Goal: Find specific page/section: Find specific page/section

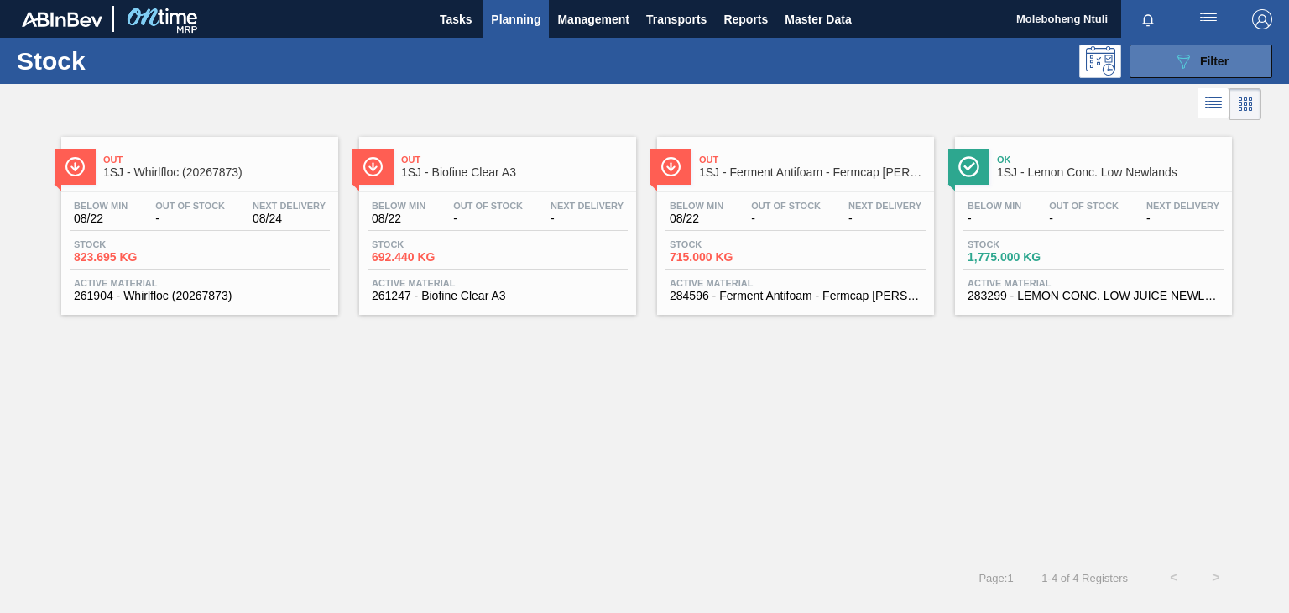
drag, startPoint x: 0, startPoint y: 0, endPoint x: 1168, endPoint y: 51, distance: 1169.3
click at [1168, 51] on button "089F7B8B-B2A5-4AFE-B5C0-19BA573D28AC Filter" at bounding box center [1201, 61] width 143 height 34
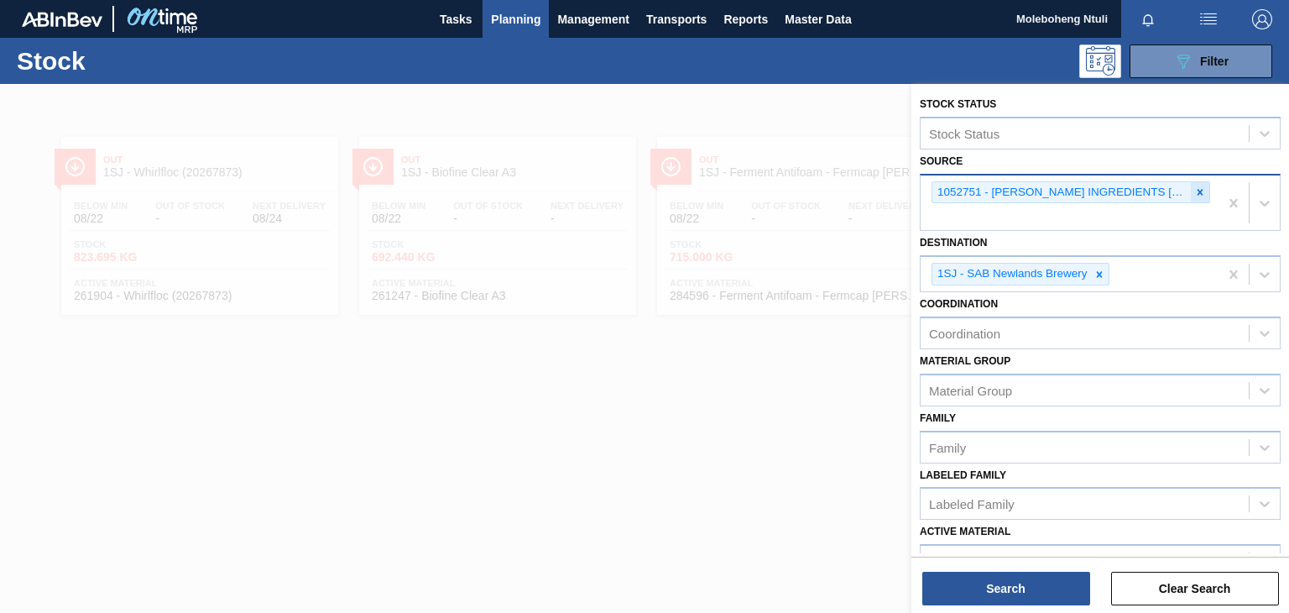
click at [1197, 186] on icon at bounding box center [1200, 192] width 12 height 12
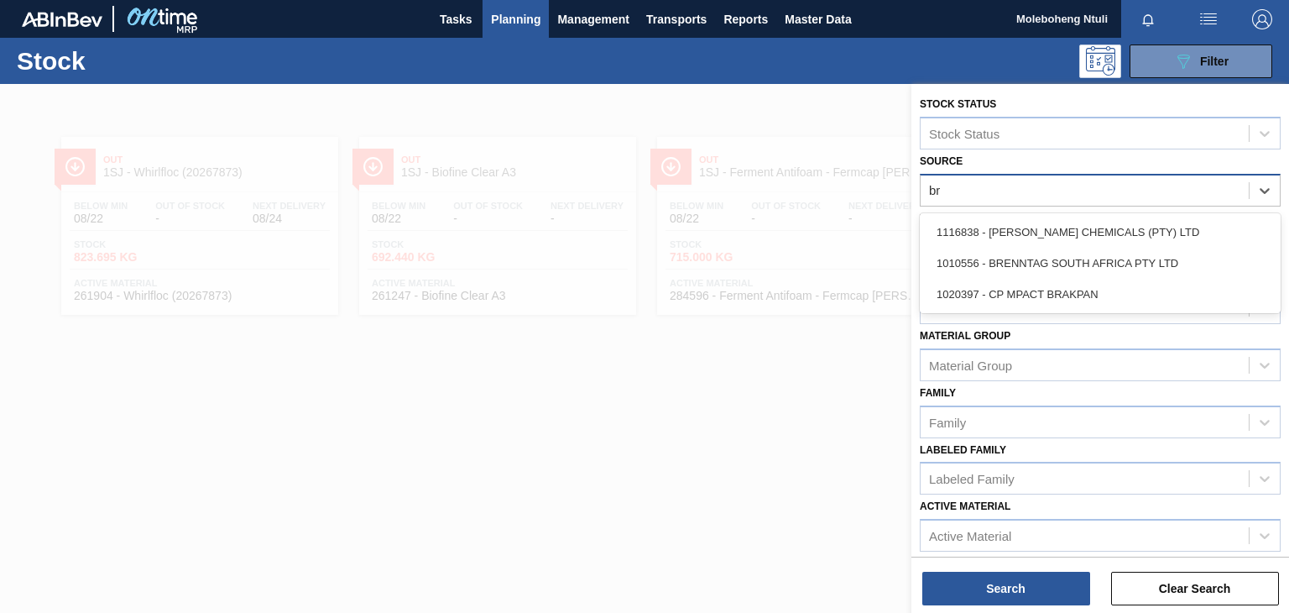
type input "bre"
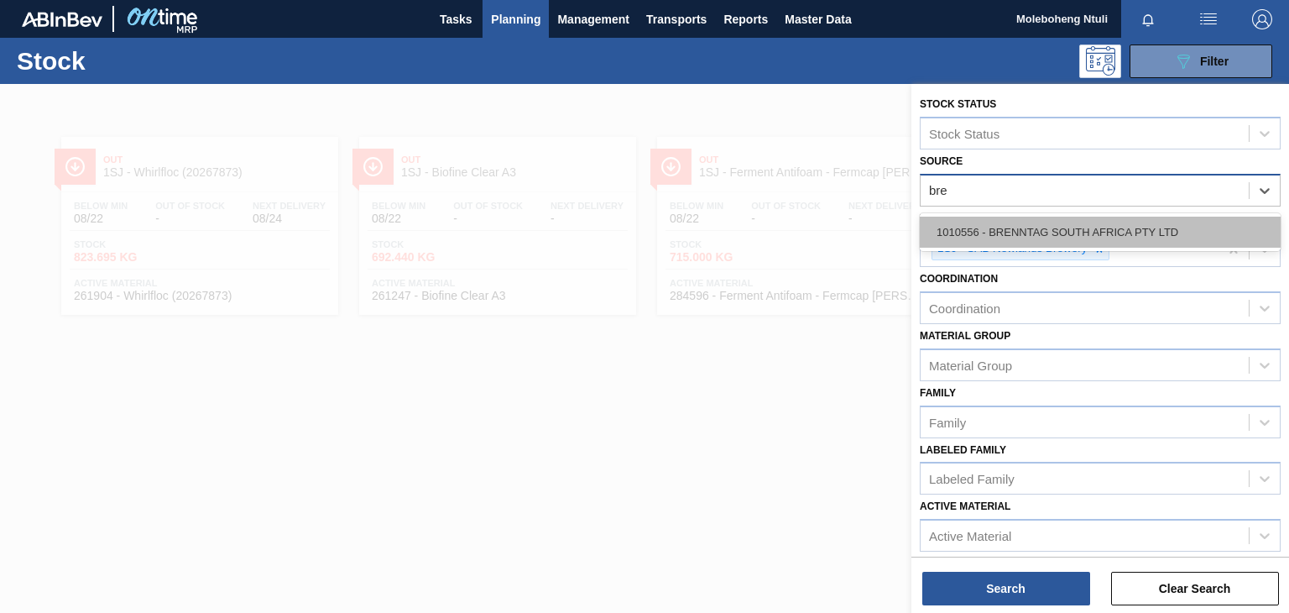
click at [1157, 222] on div "1010556 - BRENNTAG SOUTH AFRICA PTY LTD" at bounding box center [1100, 232] width 361 height 31
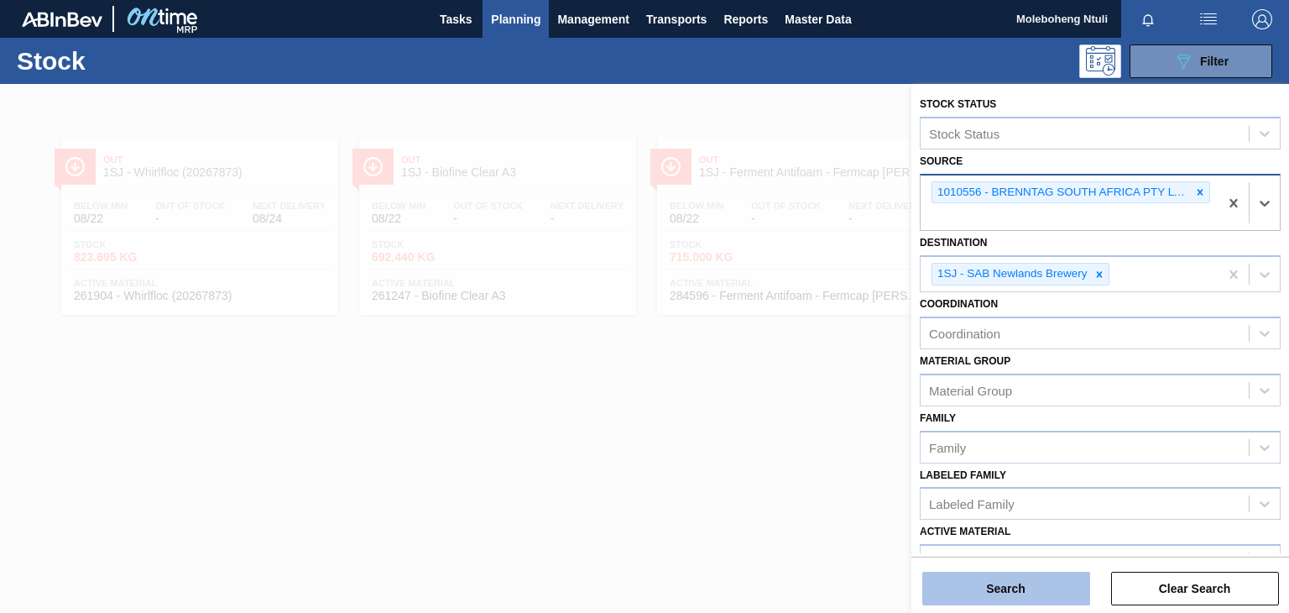
click at [1007, 577] on button "Search" at bounding box center [1006, 589] width 168 height 34
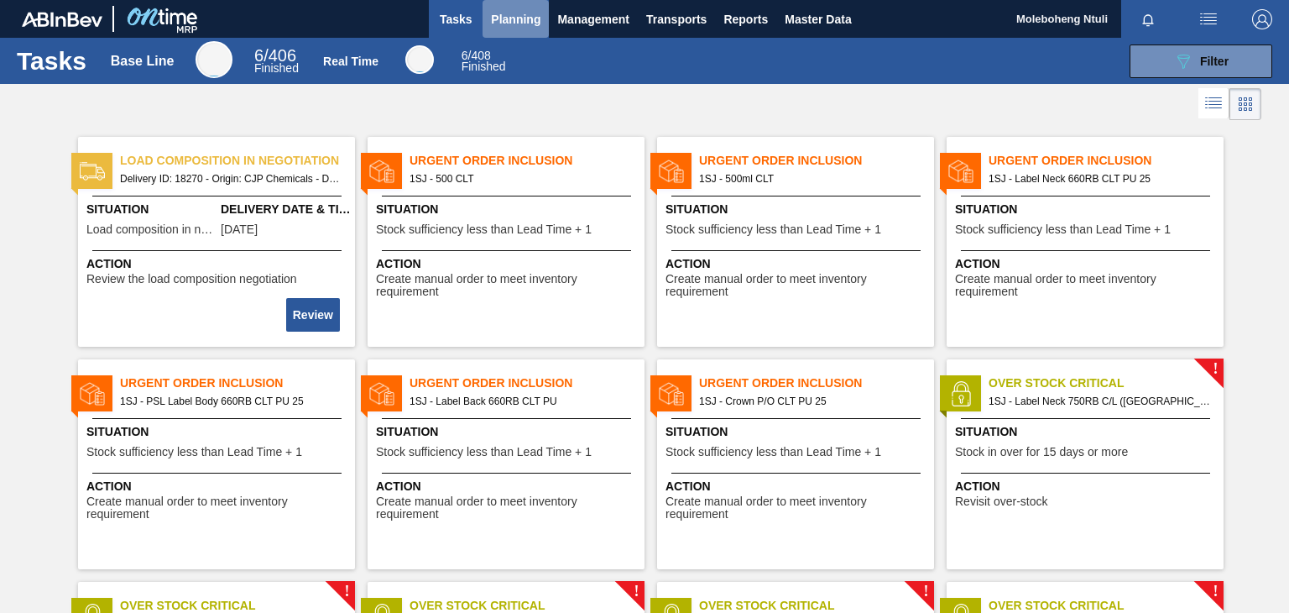
click at [517, 17] on span "Planning" at bounding box center [516, 19] width 50 height 20
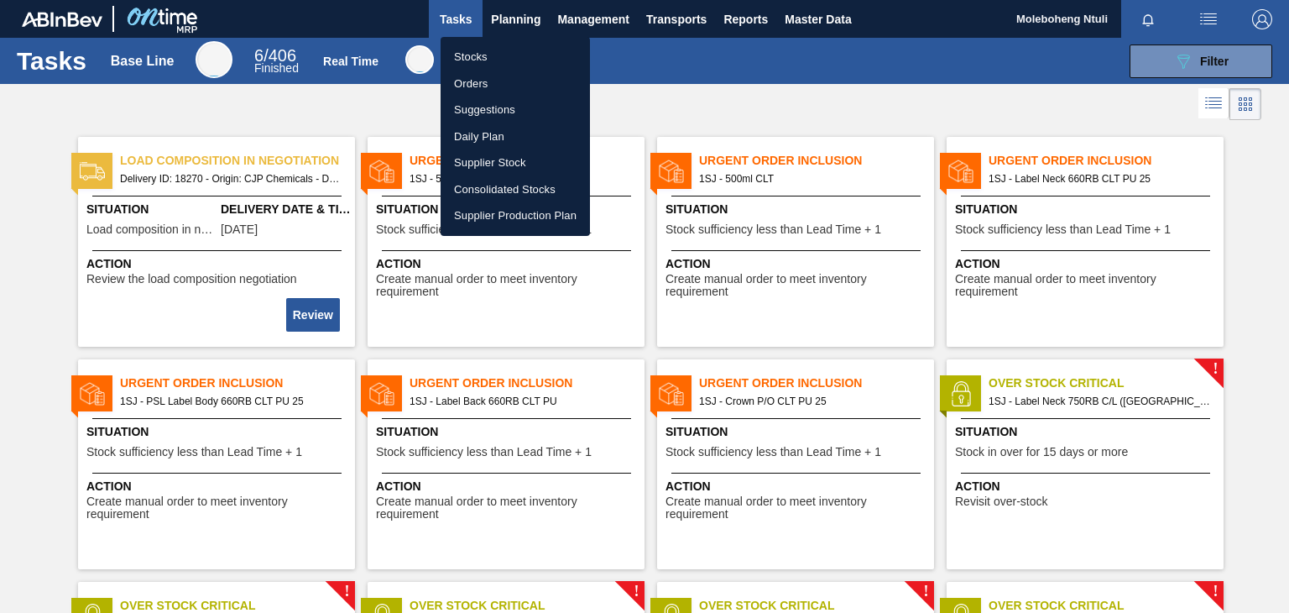
click at [473, 55] on li "Stocks" at bounding box center [515, 57] width 149 height 27
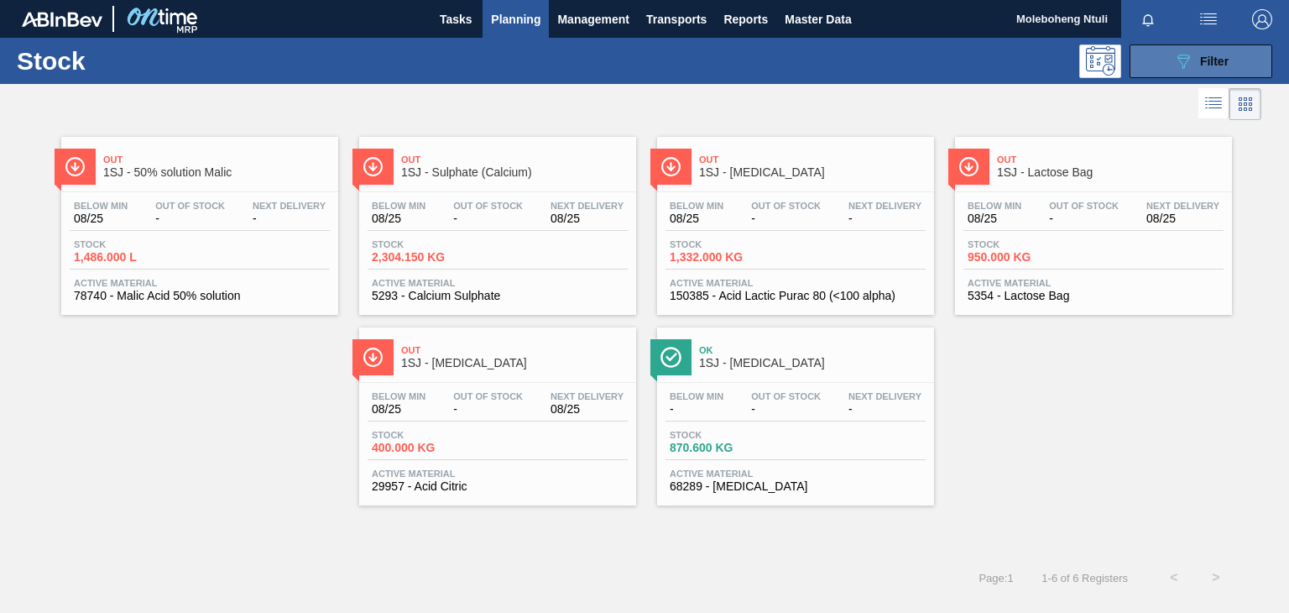
click at [1193, 69] on icon "089F7B8B-B2A5-4AFE-B5C0-19BA573D28AC" at bounding box center [1183, 61] width 20 height 20
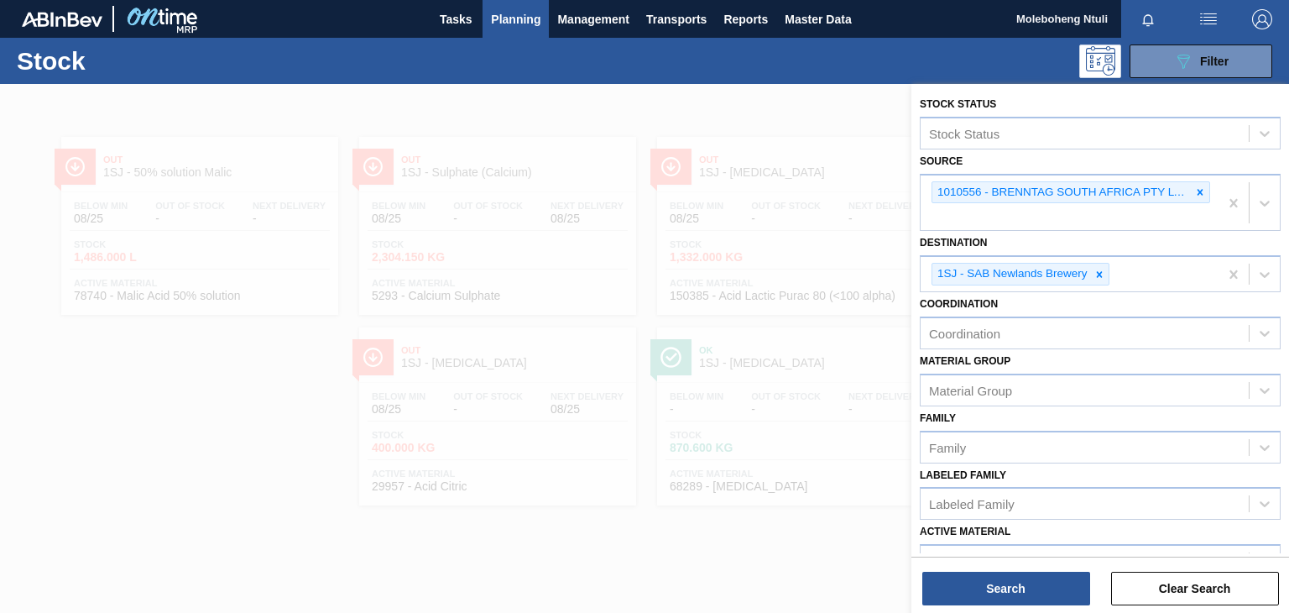
click at [806, 114] on div at bounding box center [644, 390] width 1289 height 613
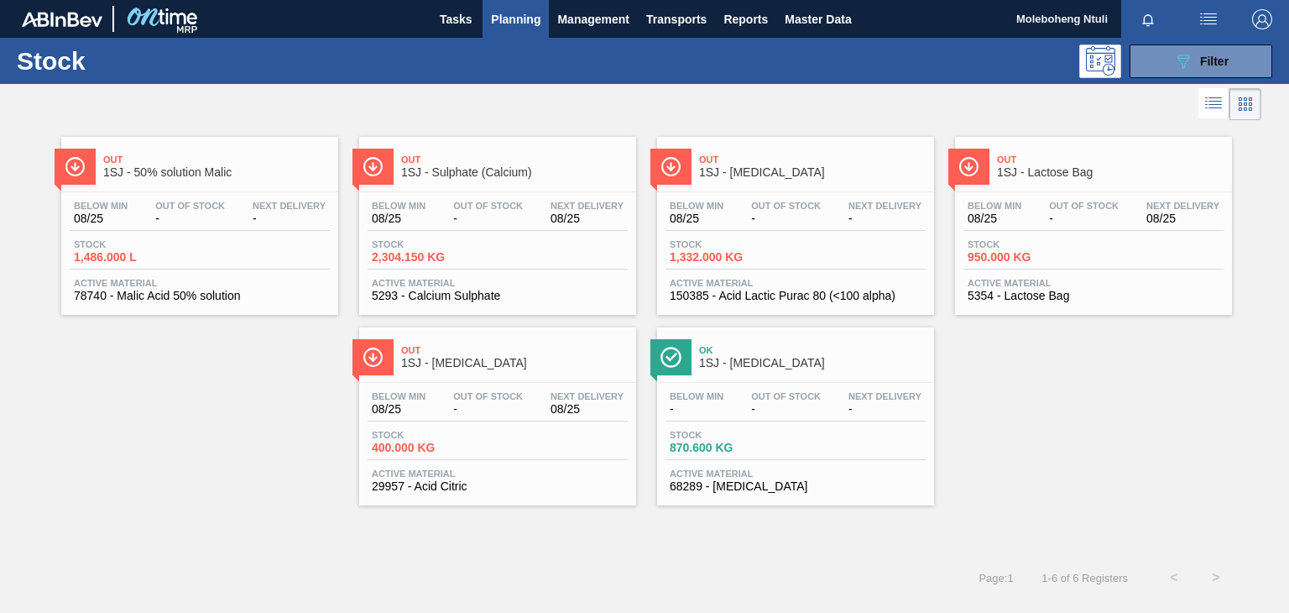
click at [565, 174] on span "1SJ - Sulphate (Calcium)" at bounding box center [514, 172] width 227 height 13
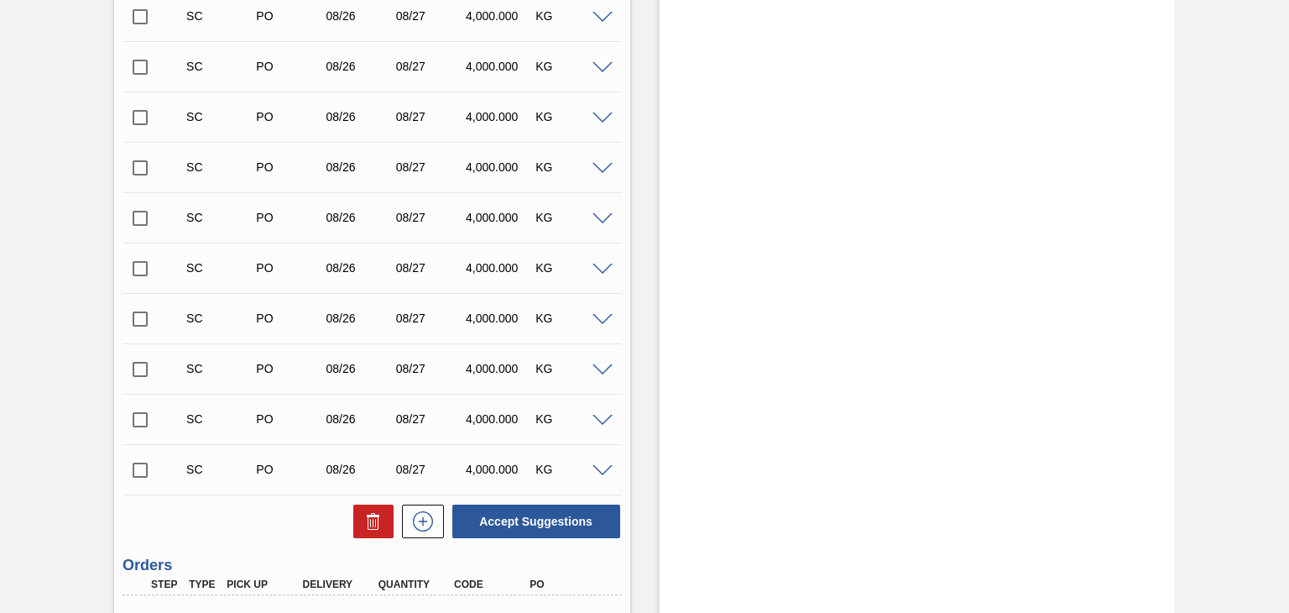
scroll to position [765, 0]
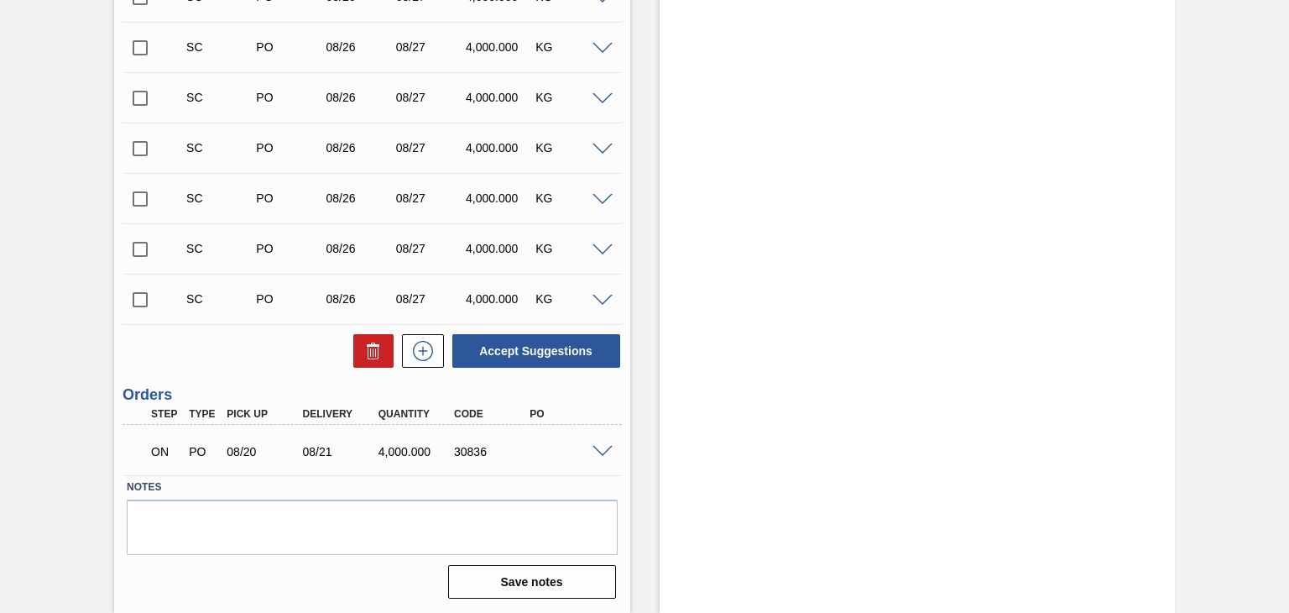
click at [603, 447] on span at bounding box center [602, 452] width 20 height 13
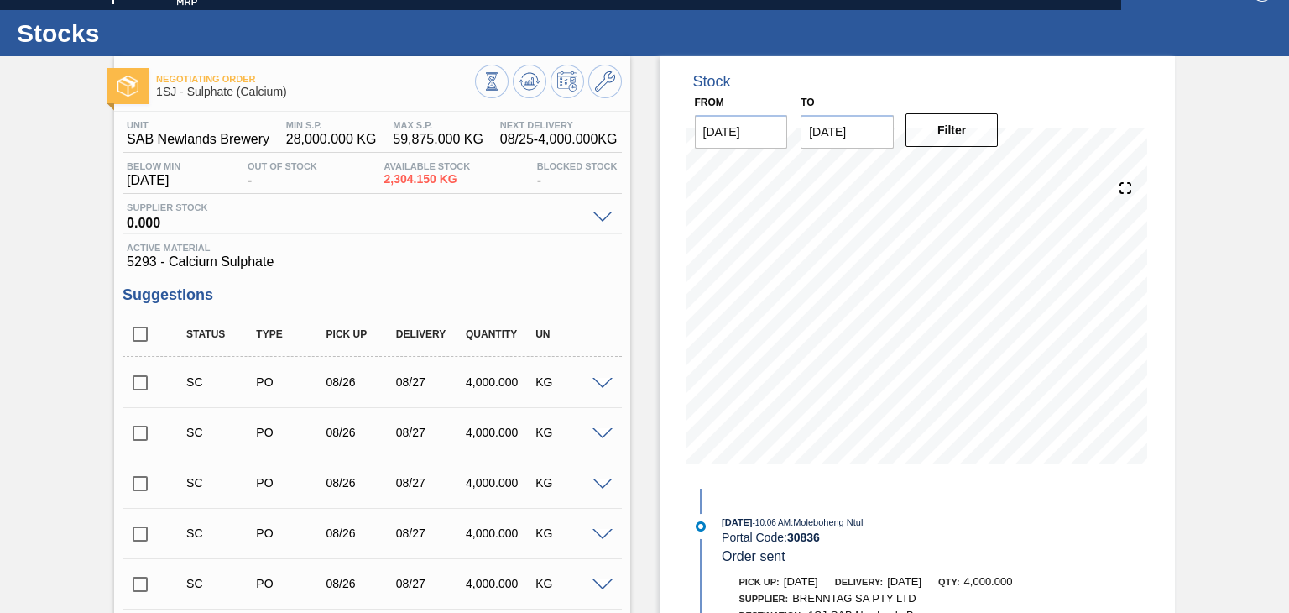
scroll to position [0, 0]
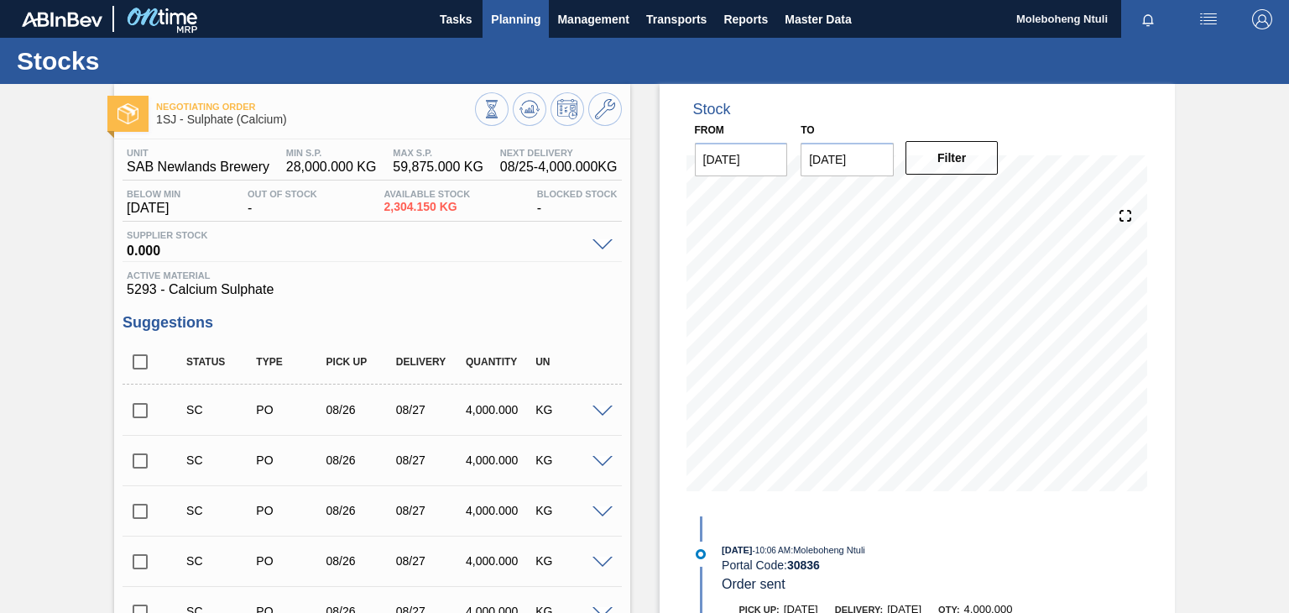
click at [502, 22] on span "Planning" at bounding box center [516, 19] width 50 height 20
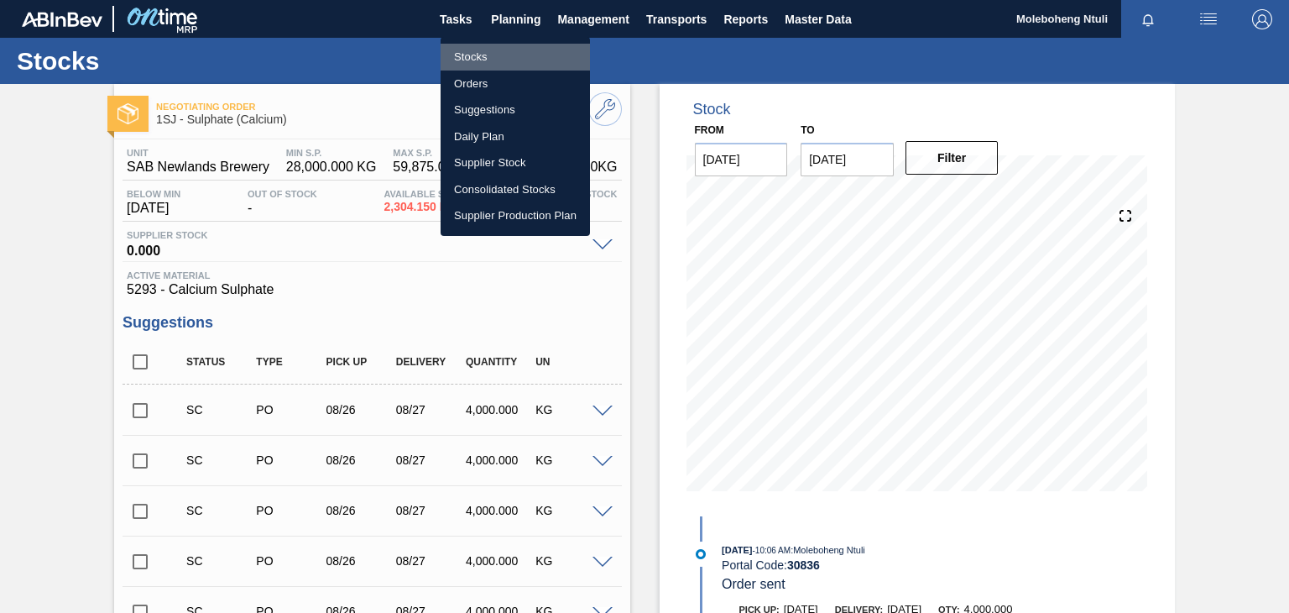
click at [472, 52] on li "Stocks" at bounding box center [515, 57] width 149 height 27
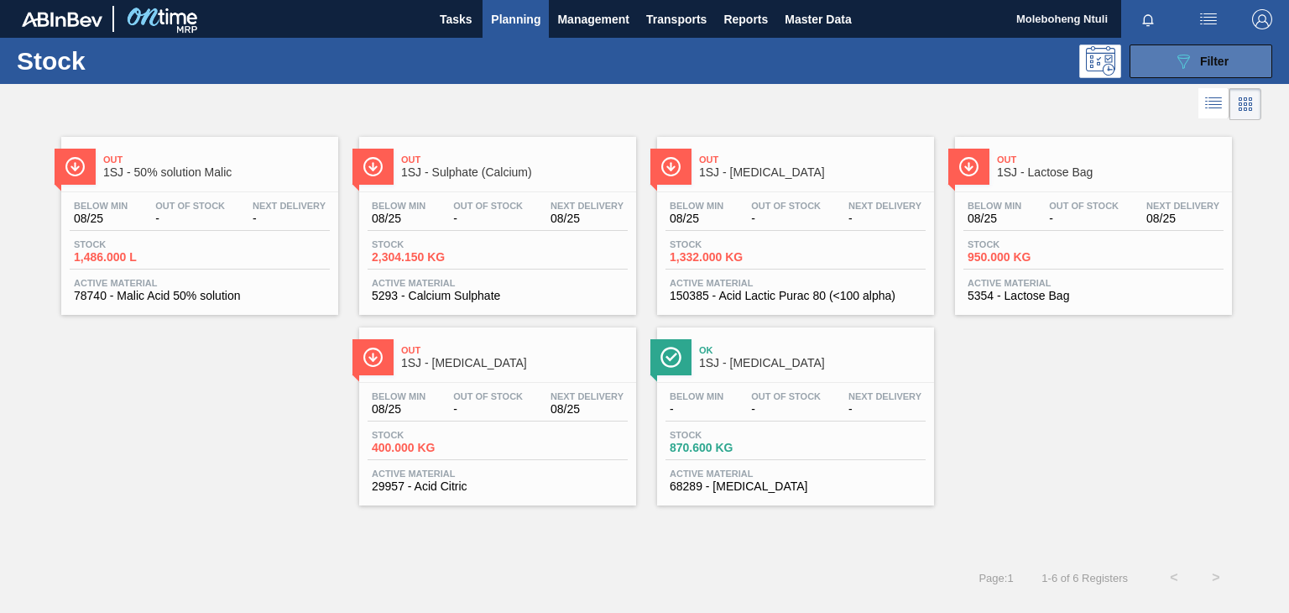
click at [1195, 65] on div "089F7B8B-B2A5-4AFE-B5C0-19BA573D28AC Filter" at bounding box center [1200, 61] width 55 height 20
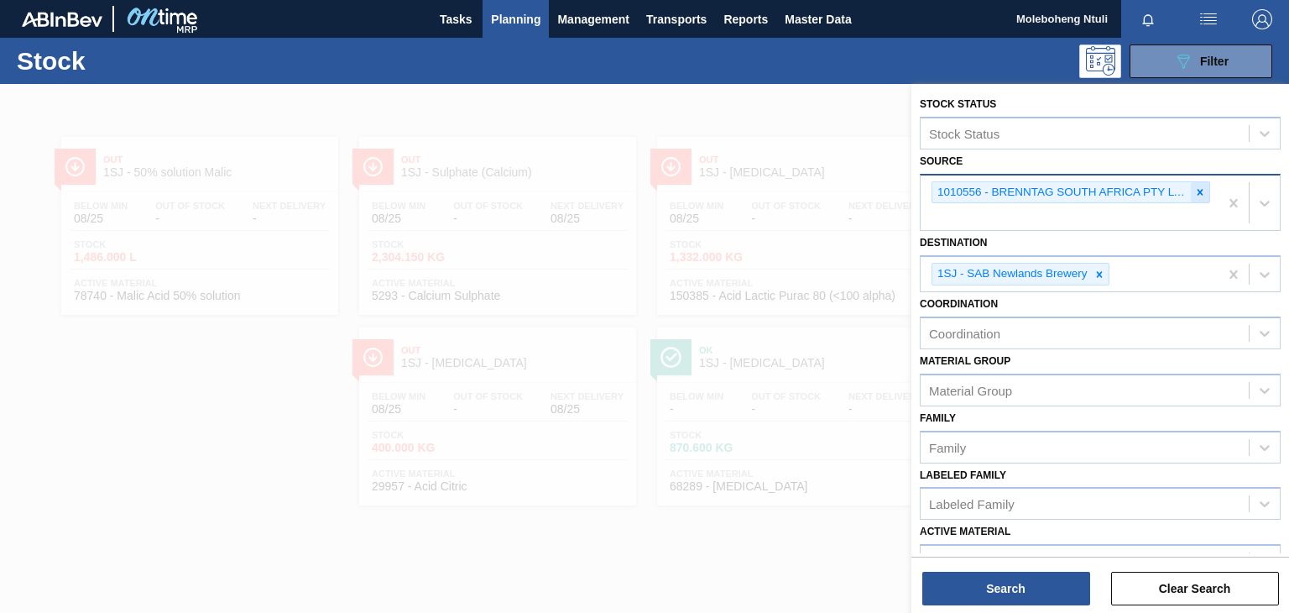
click at [1202, 190] on icon at bounding box center [1200, 192] width 12 height 12
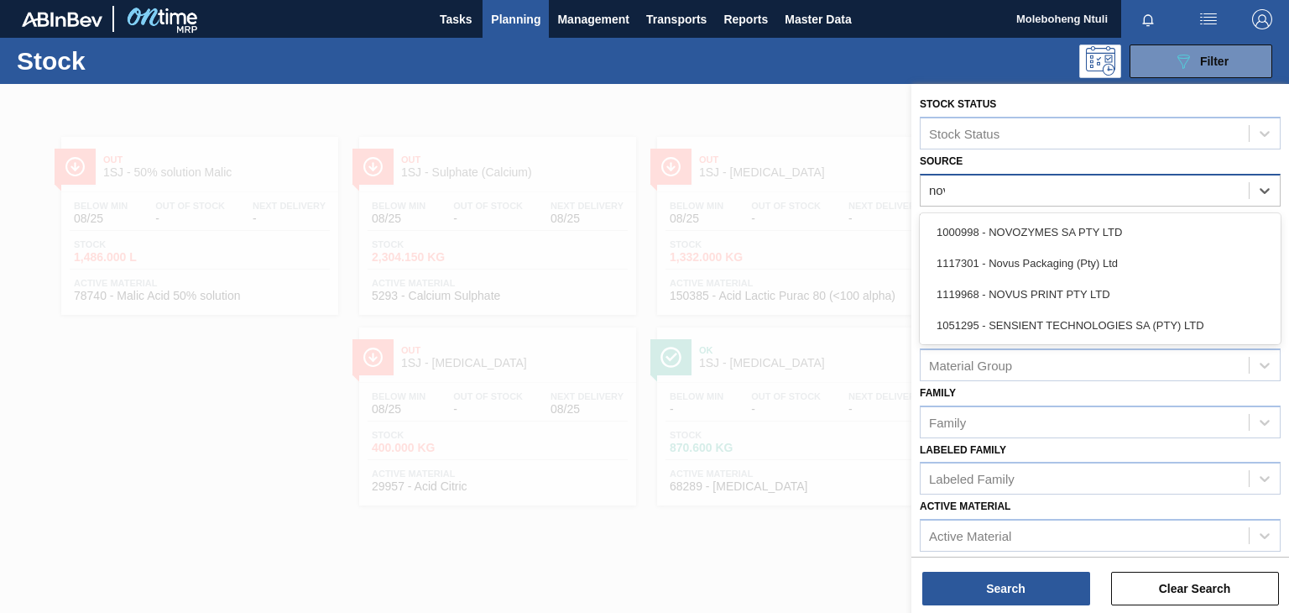
type input "novo"
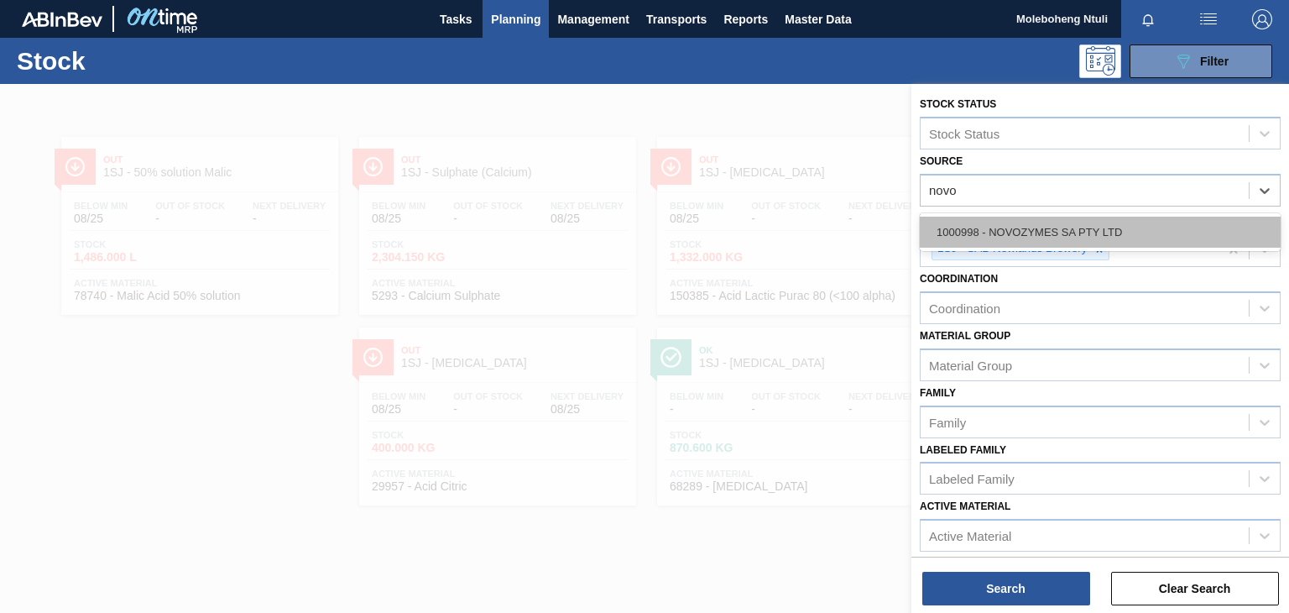
click at [1128, 223] on div "1000998 - NOVOZYMES SA PTY LTD" at bounding box center [1100, 232] width 361 height 31
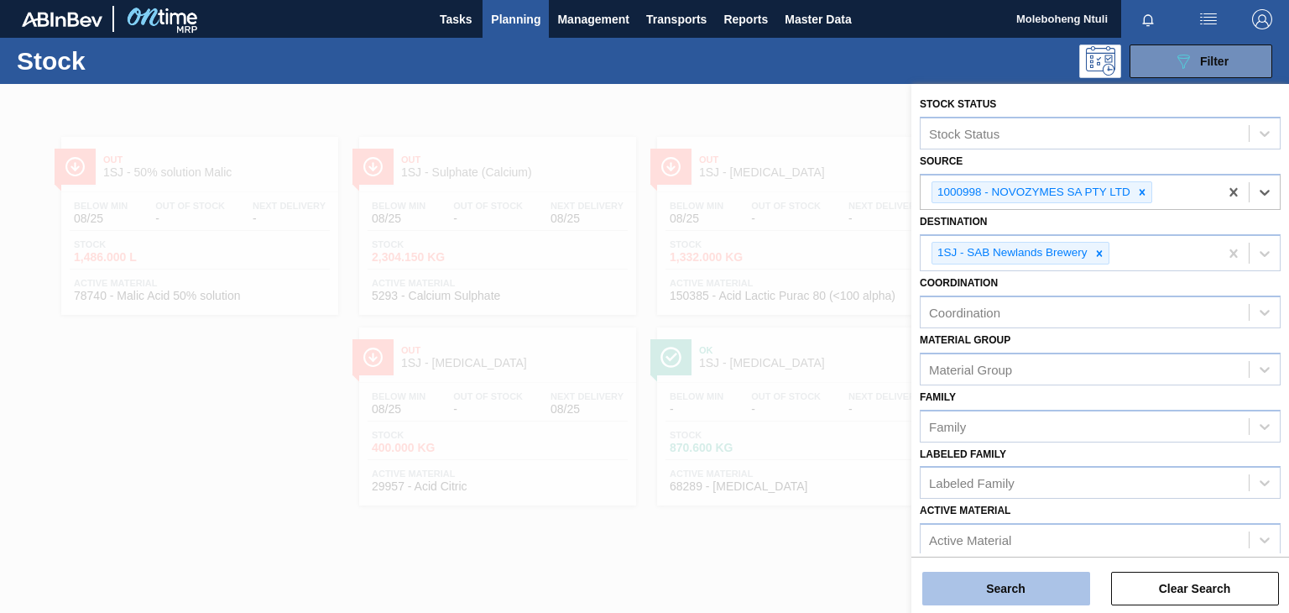
click at [1017, 583] on button "Search" at bounding box center [1006, 589] width 168 height 34
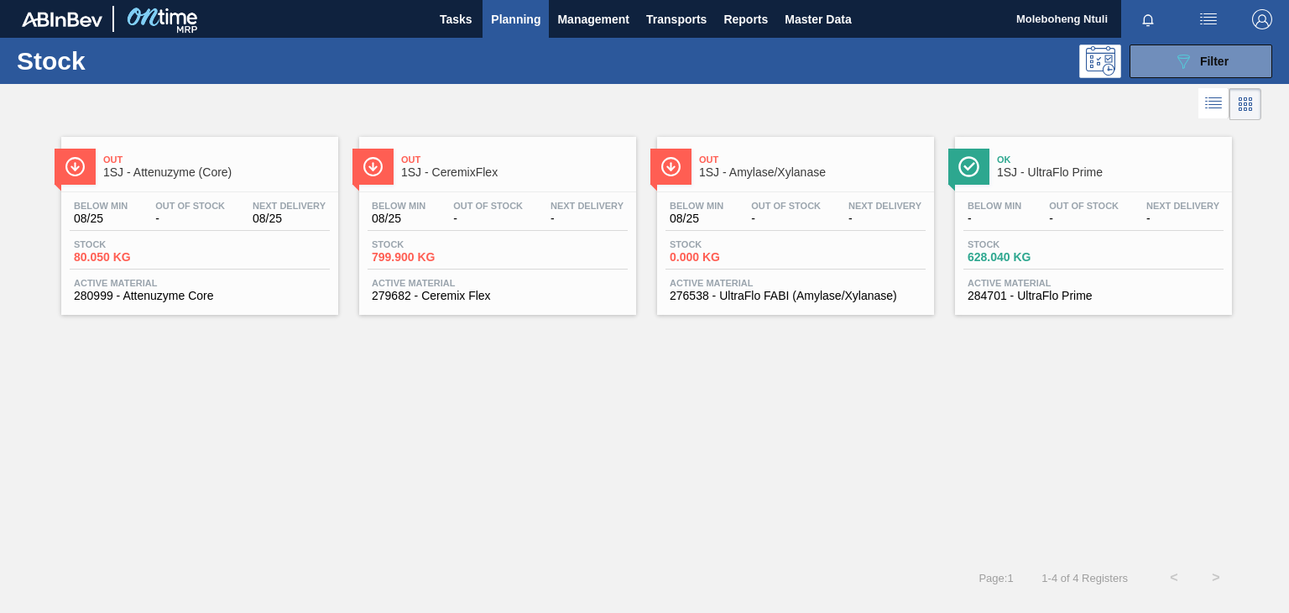
click at [281, 180] on div "Out 1SJ - Attenuzyme (Core)" at bounding box center [216, 167] width 227 height 38
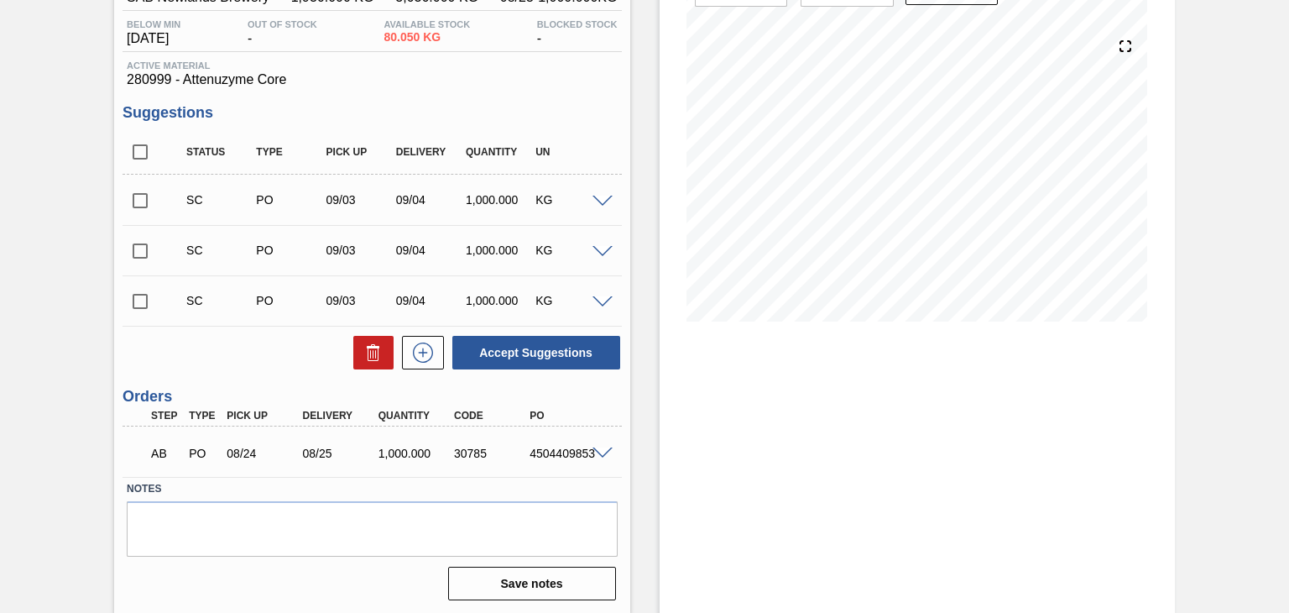
scroll to position [171, 0]
